Goal: Task Accomplishment & Management: Use online tool/utility

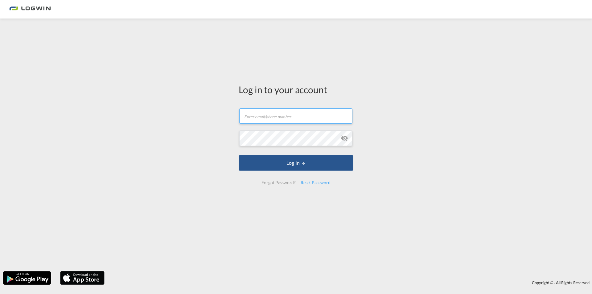
click at [301, 113] on input "text" at bounding box center [295, 115] width 113 height 15
paste input "[PERSON_NAME][EMAIL_ADDRESS][DOMAIN_NAME]"
type input "[PERSON_NAME][EMAIL_ADDRESS][DOMAIN_NAME]"
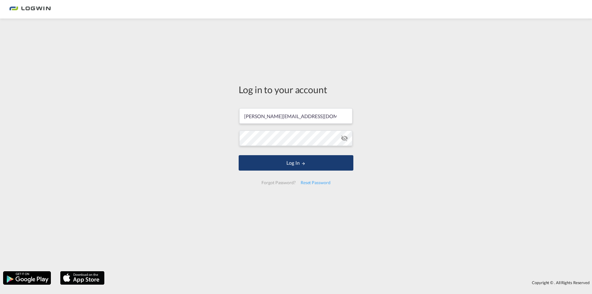
click at [283, 161] on button "Log In" at bounding box center [296, 162] width 115 height 15
